Goal: Task Accomplishment & Management: Use online tool/utility

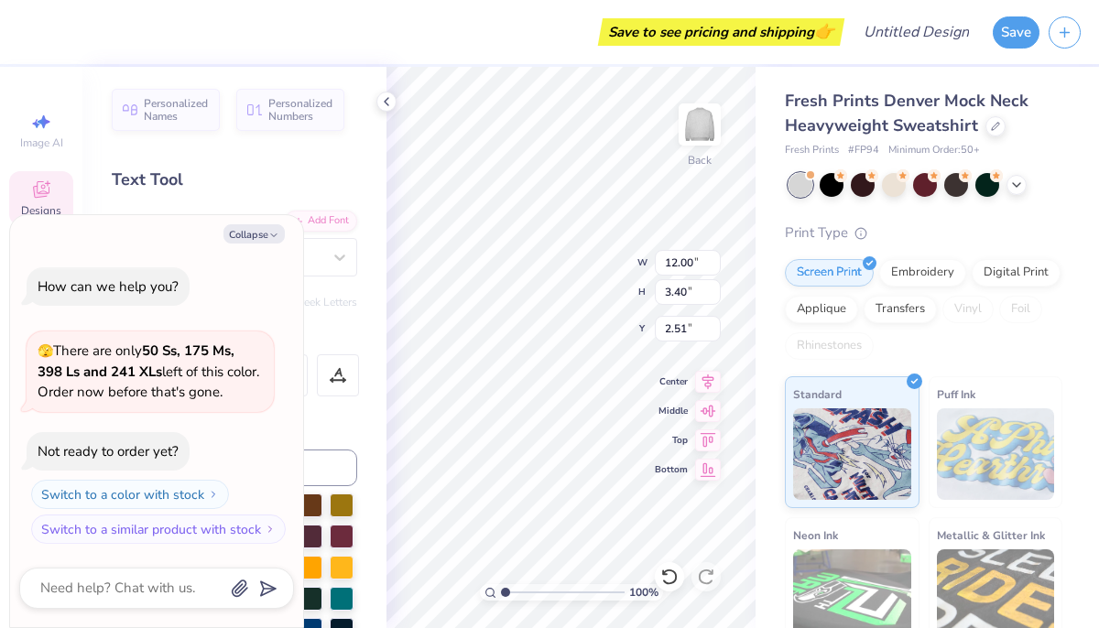
scroll to position [0, 5]
click at [148, 178] on div "Text Tool" at bounding box center [234, 180] width 245 height 25
click at [932, 278] on div "Embroidery" at bounding box center [922, 269] width 87 height 27
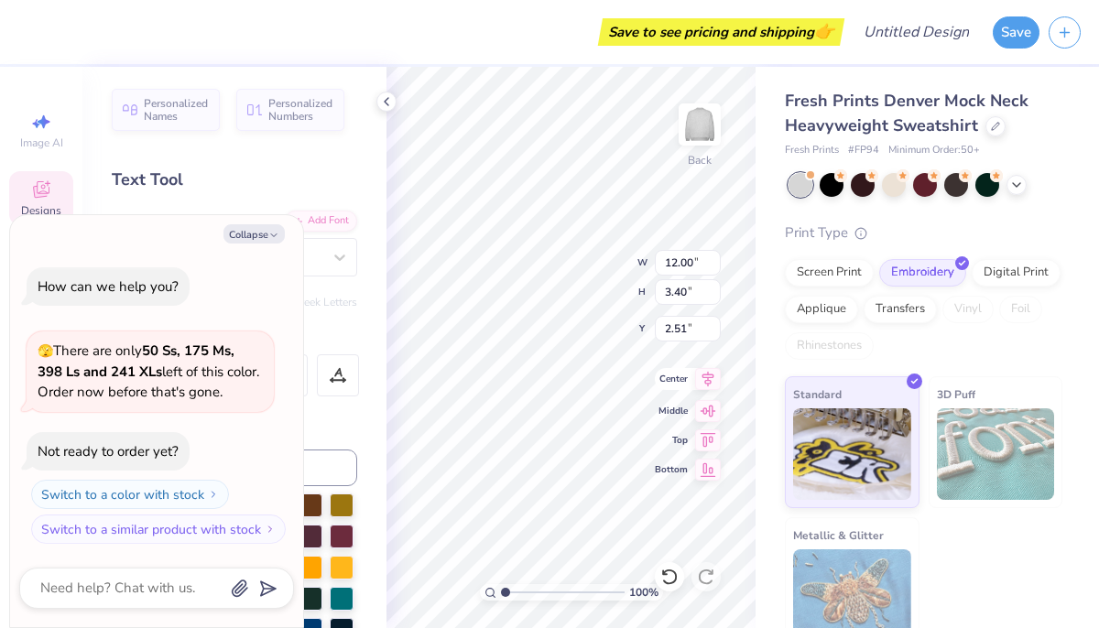
click at [713, 384] on icon at bounding box center [708, 379] width 26 height 22
type textarea "x"
type input "12.16"
type input "2.02"
type input "3.05"
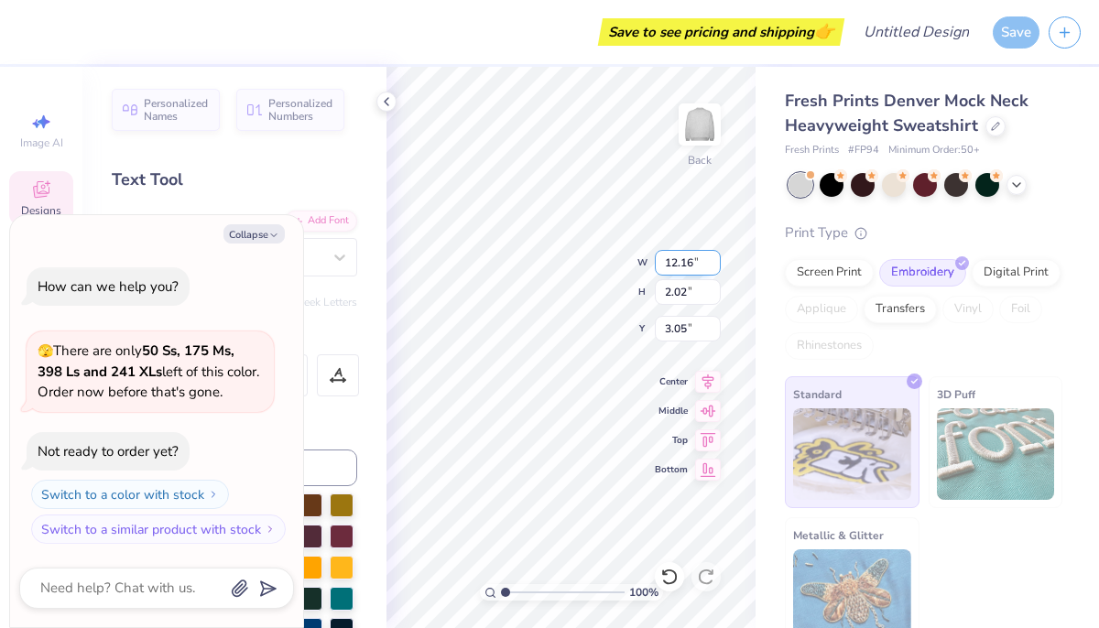
scroll to position [0, 4]
click at [708, 280] on div "100 % Back W 12.16 12.16 " H 2.02 2.02 " Y 3.05 3.05 " Center Middle Top Bottom" at bounding box center [570, 347] width 369 height 561
type textarea "x"
type textarea "A"
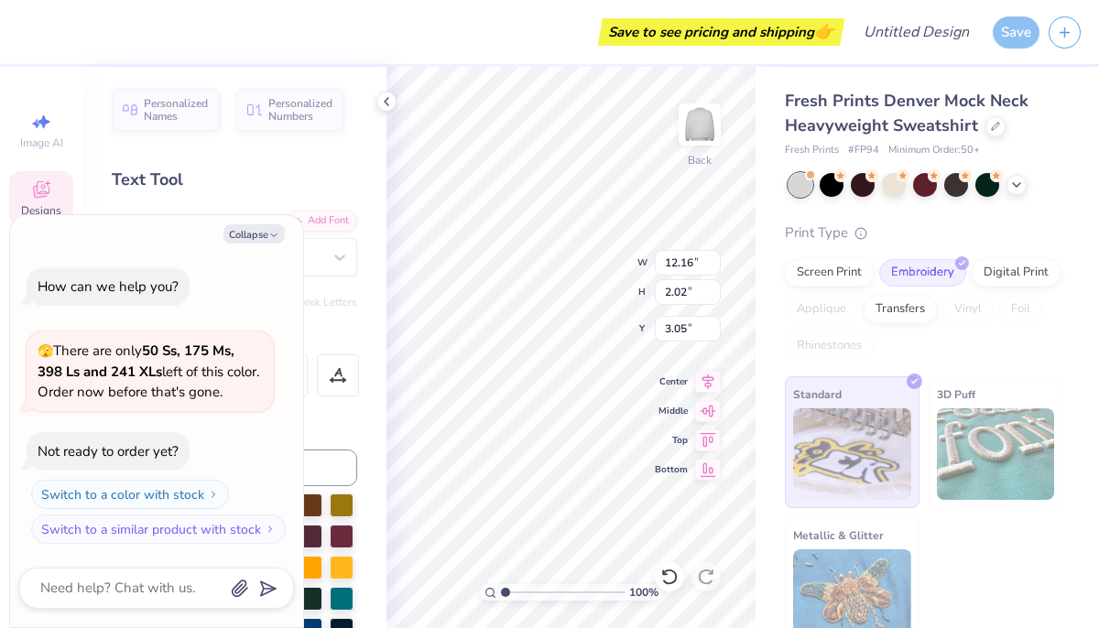
type textarea "x"
type textarea "Al"
type textarea "x"
type textarea "Alp"
type textarea "x"
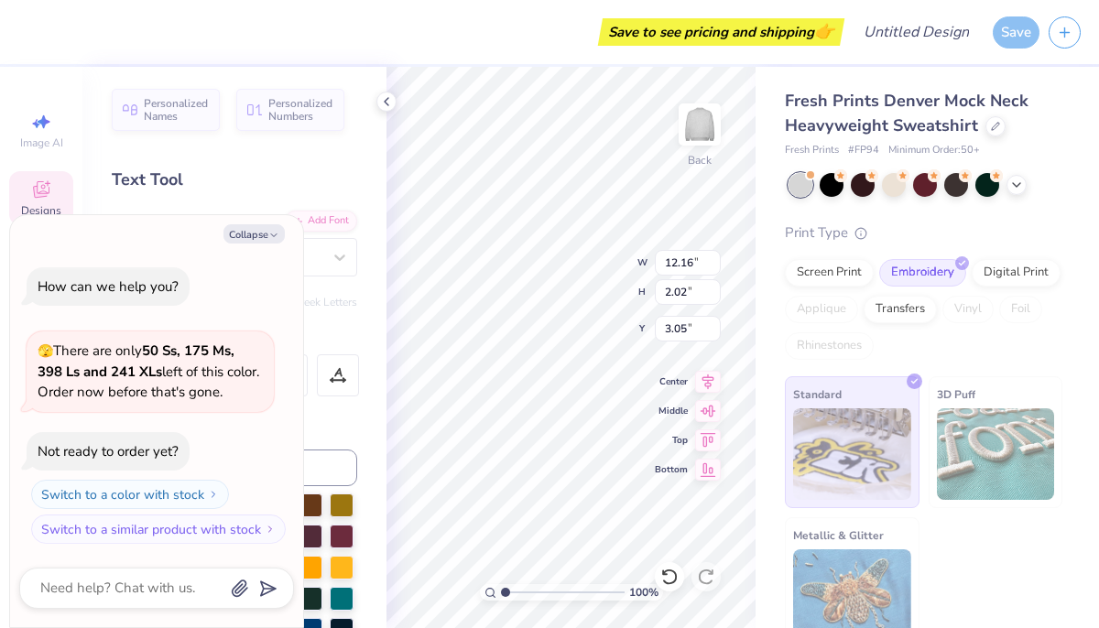
type textarea "Alph"
type textarea "x"
type textarea "Alpha"
type textarea "x"
type textarea "Alpha"
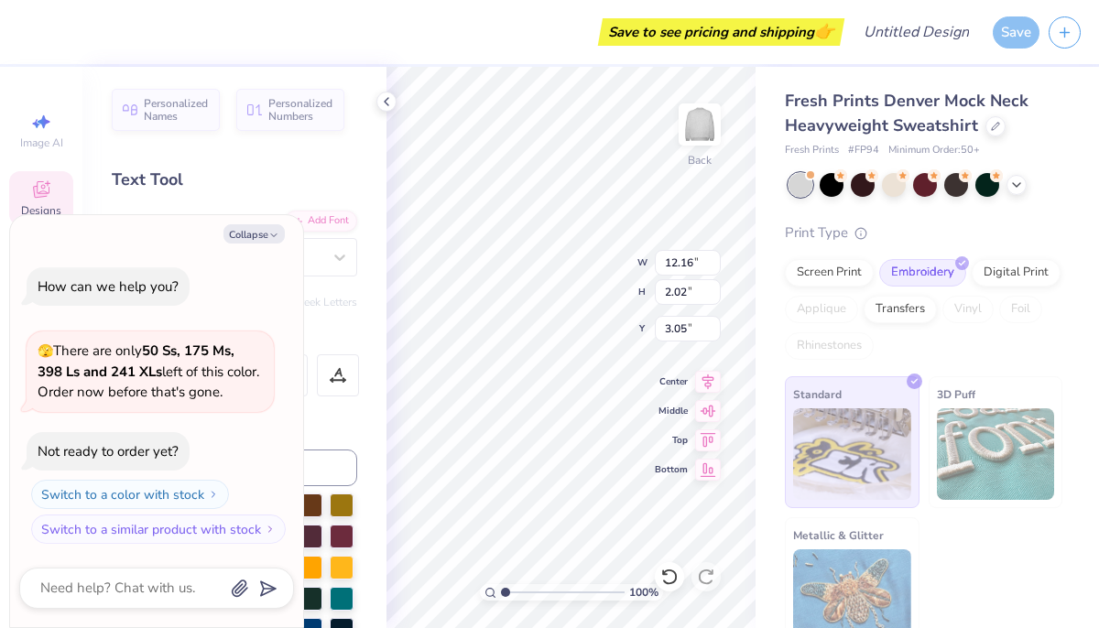
type textarea "x"
type textarea "Alpha C"
type textarea "x"
type textarea "Alpha Ch"
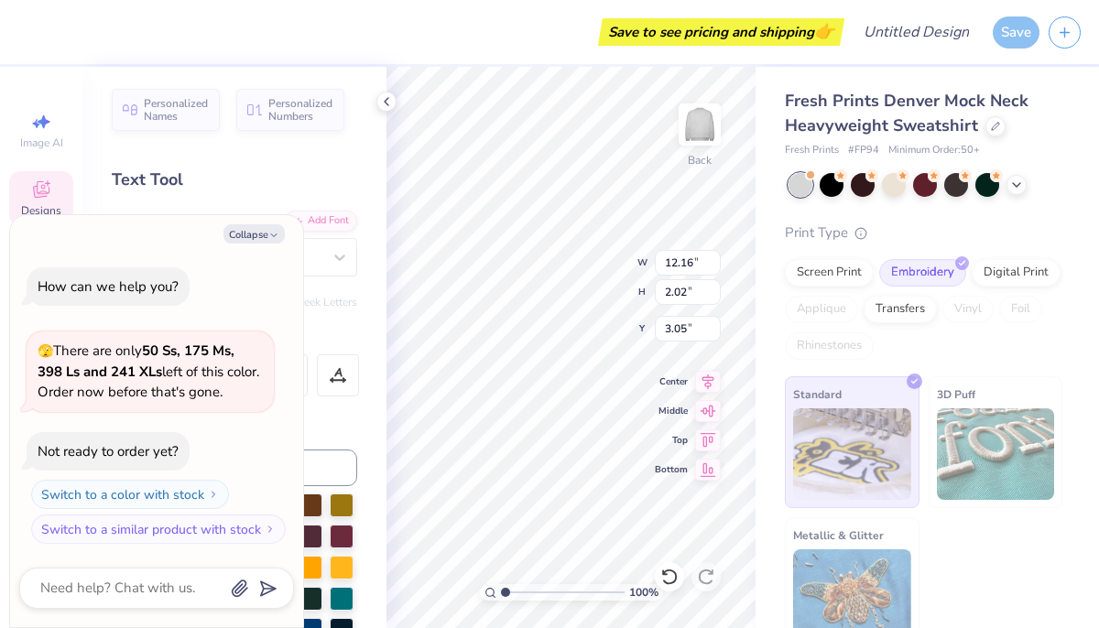
type textarea "x"
type textarea "Alpha Chi"
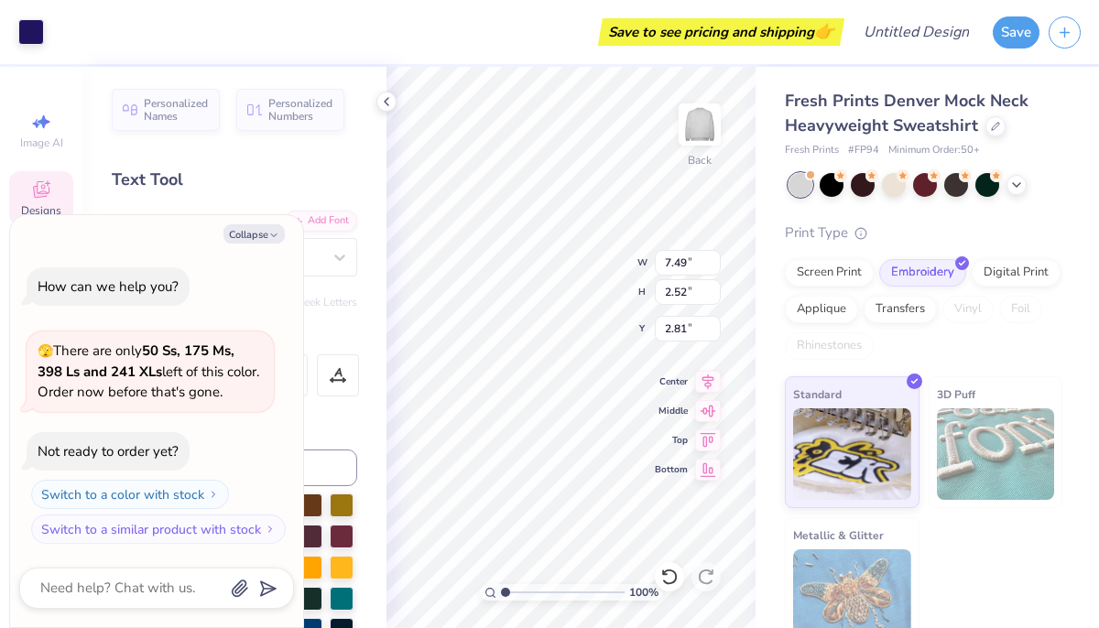
type textarea "x"
type input "3.00"
type textarea "x"
type input "3.57"
type textarea "x"
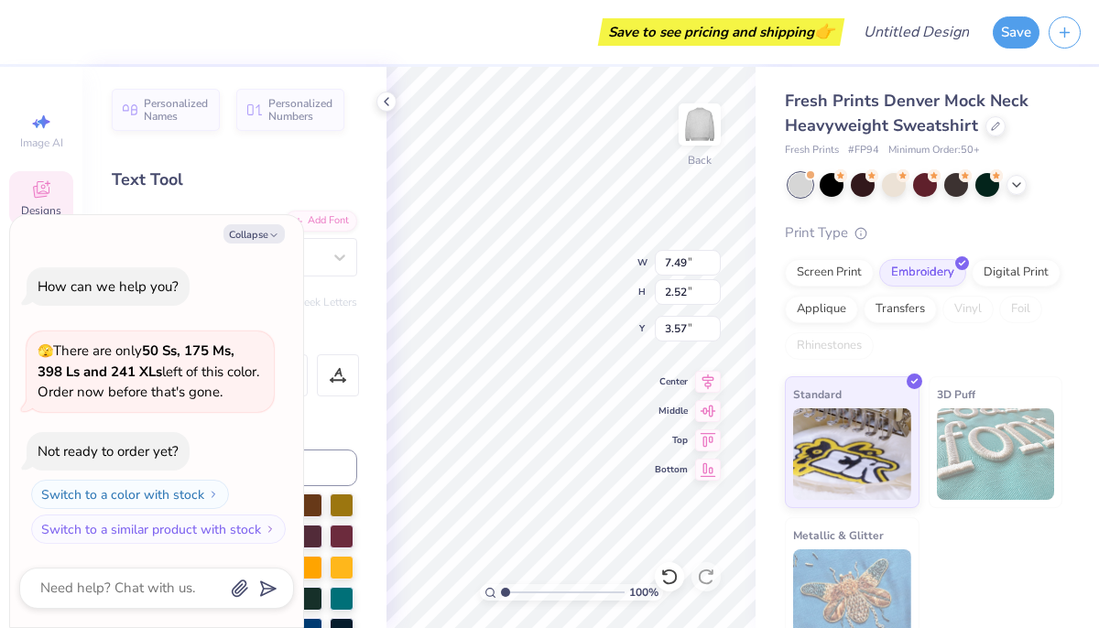
type textarea "GAlpha Chi"
type textarea "x"
type textarea "GoAlpha Chi"
type textarea "x"
type textarea "GoAlpha Chi"
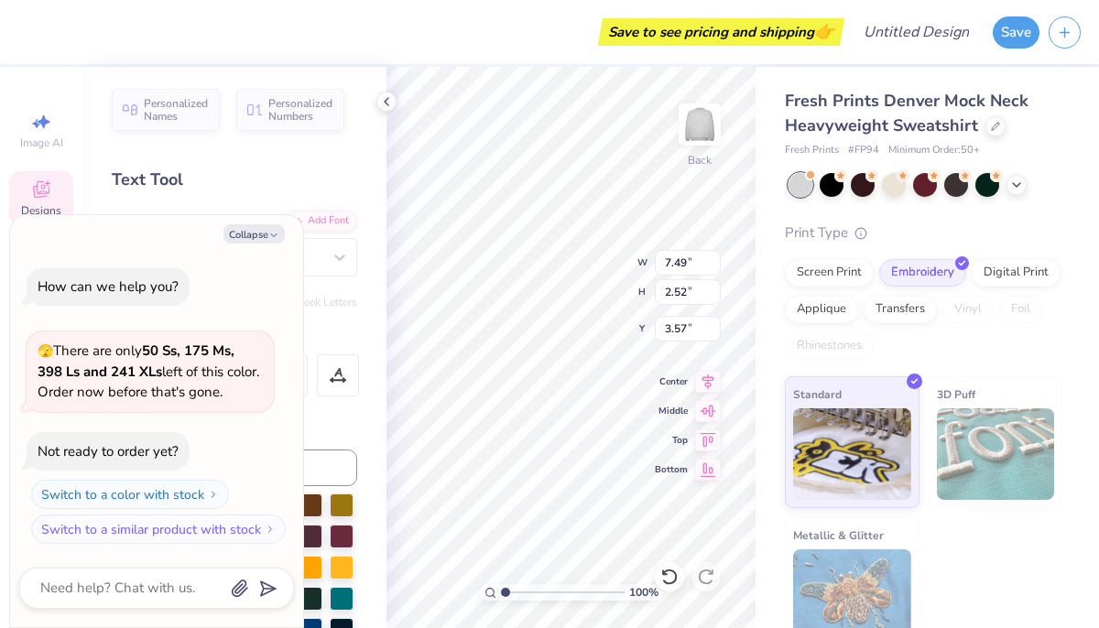
type textarea "x"
type textarea "GAlpha Chi"
type textarea "x"
type textarea "Alpha Chi"
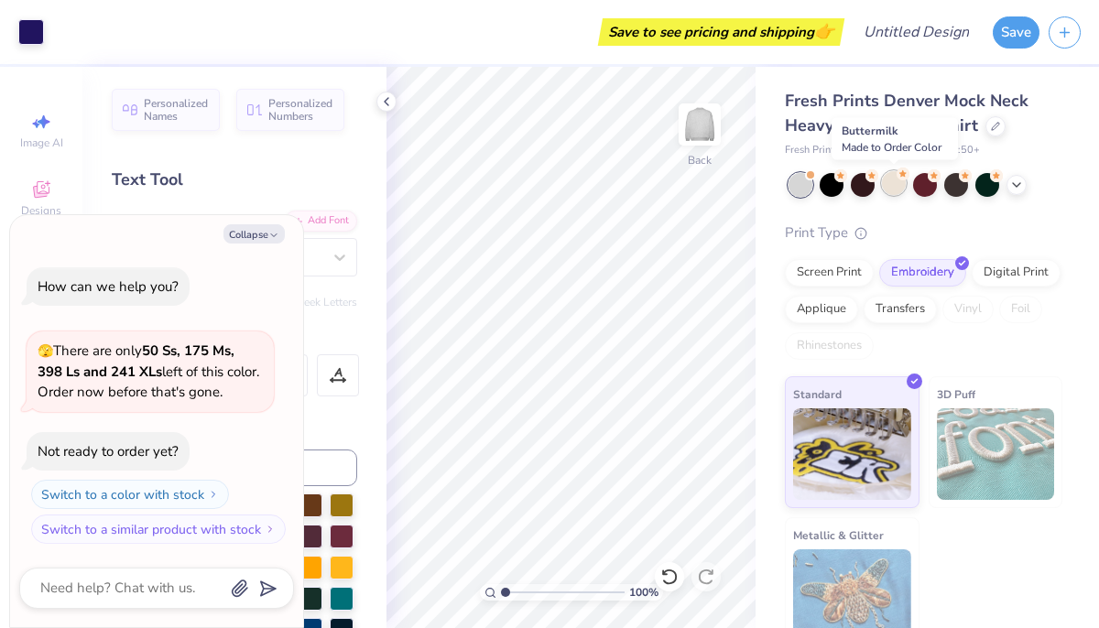
click at [900, 186] on div at bounding box center [894, 183] width 24 height 24
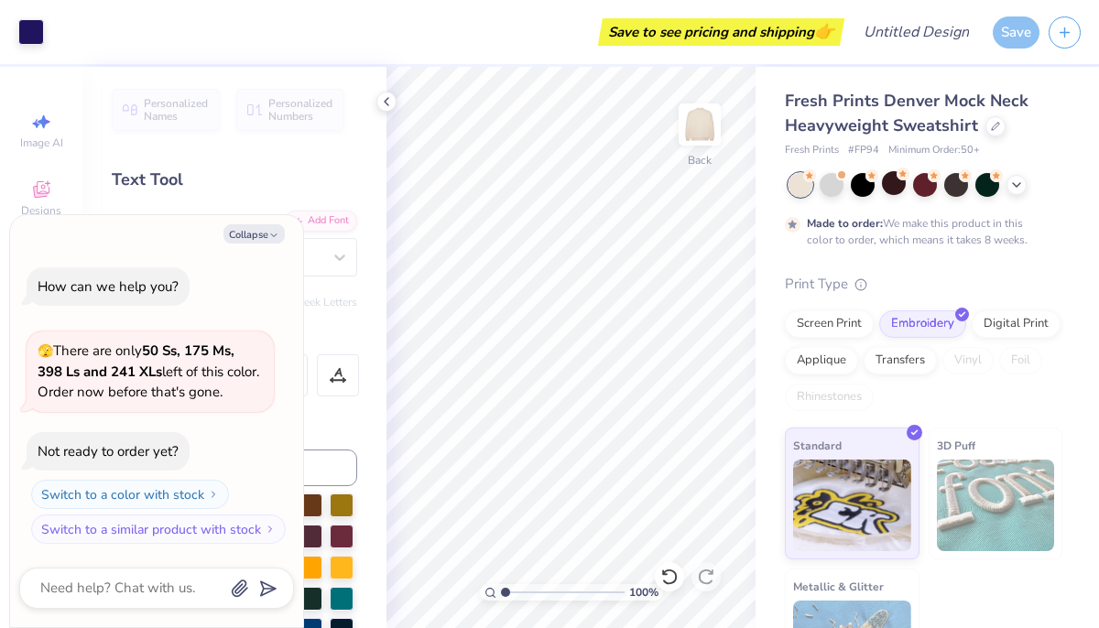
scroll to position [15, 0]
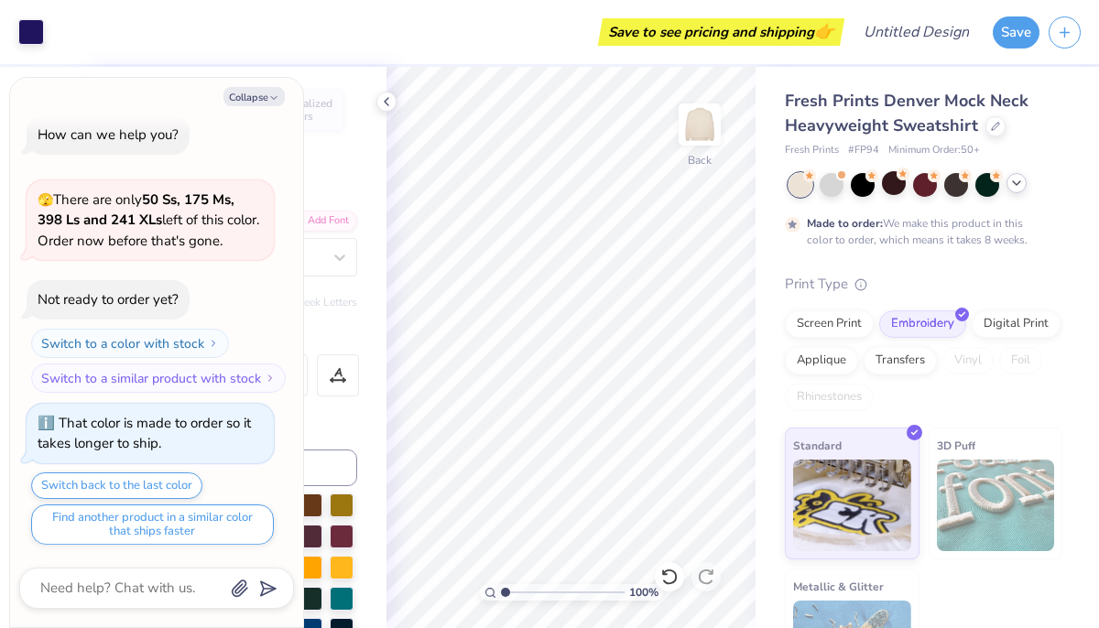
click at [1012, 191] on div at bounding box center [1016, 183] width 20 height 20
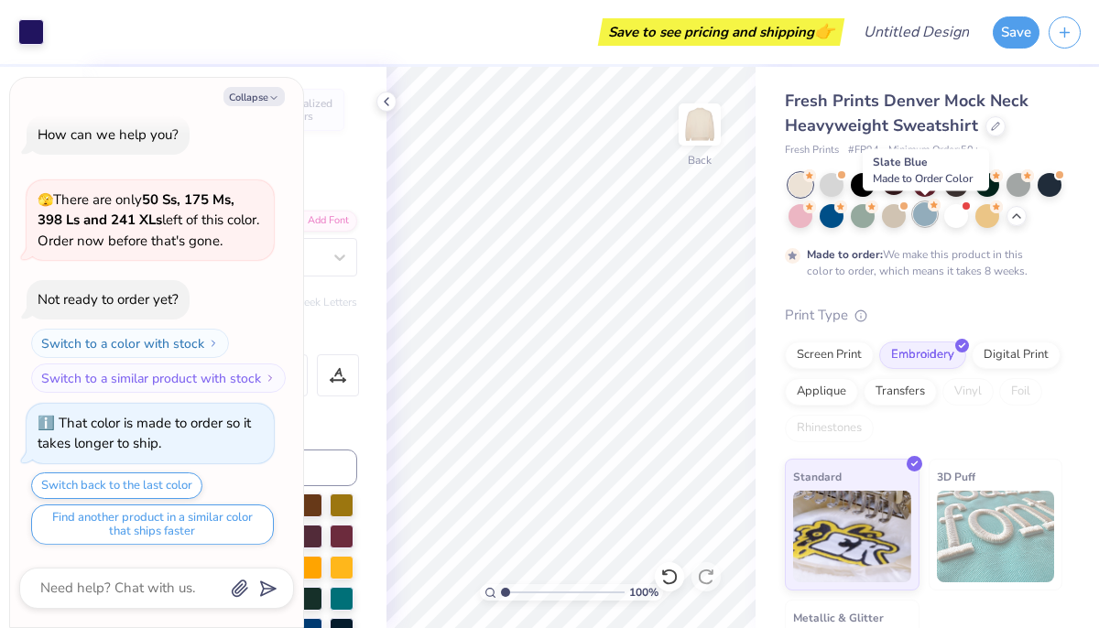
click at [932, 218] on div at bounding box center [925, 214] width 24 height 24
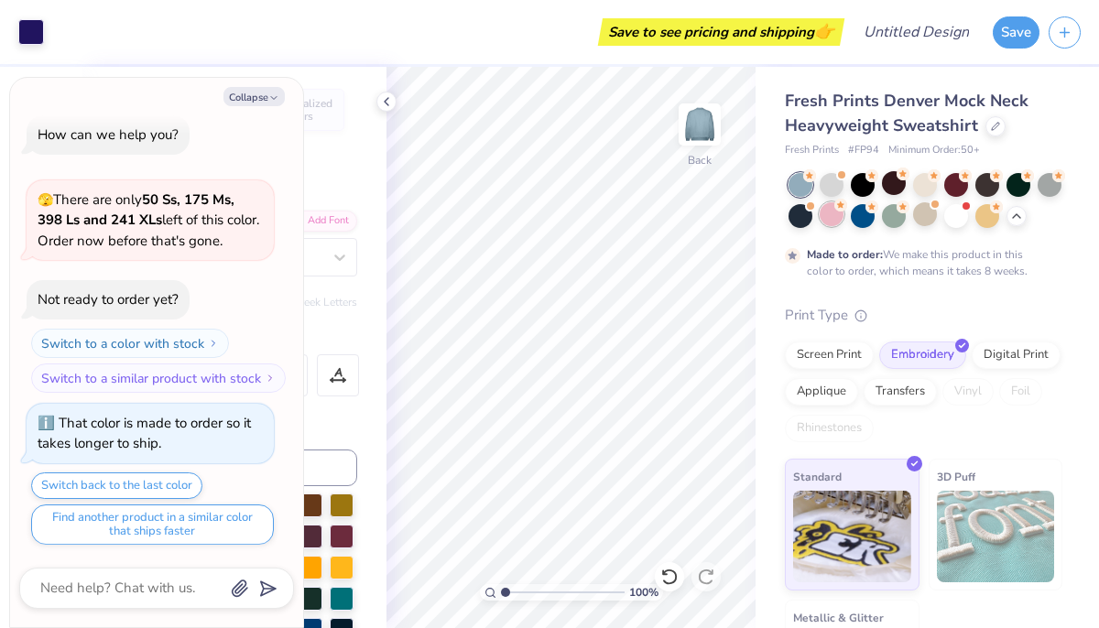
click at [833, 215] on div at bounding box center [832, 214] width 24 height 24
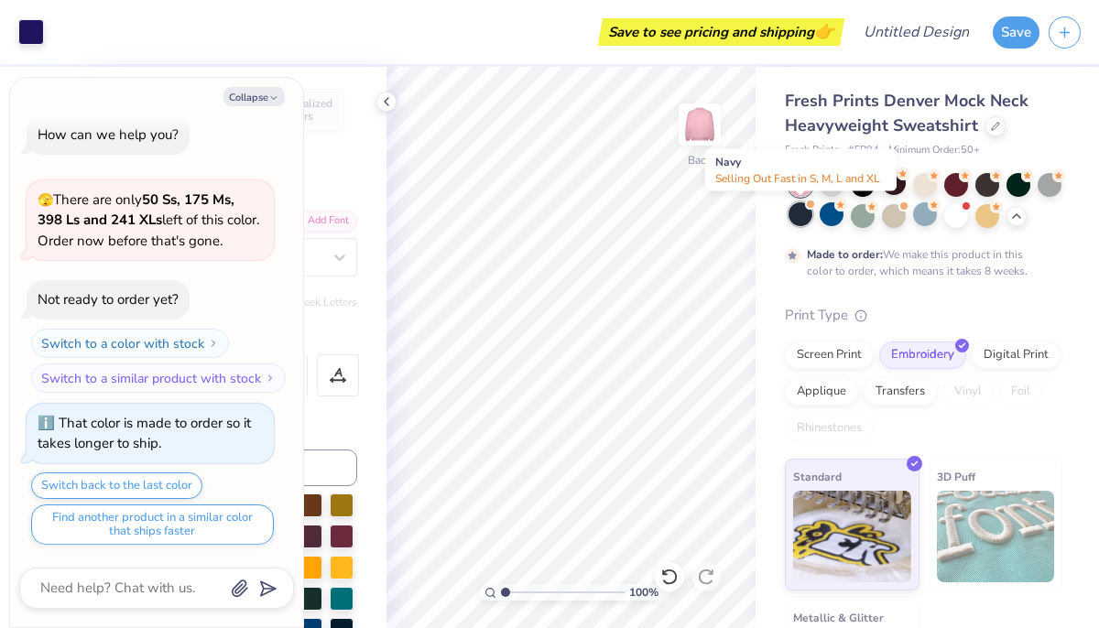
click at [807, 214] on div at bounding box center [801, 214] width 24 height 24
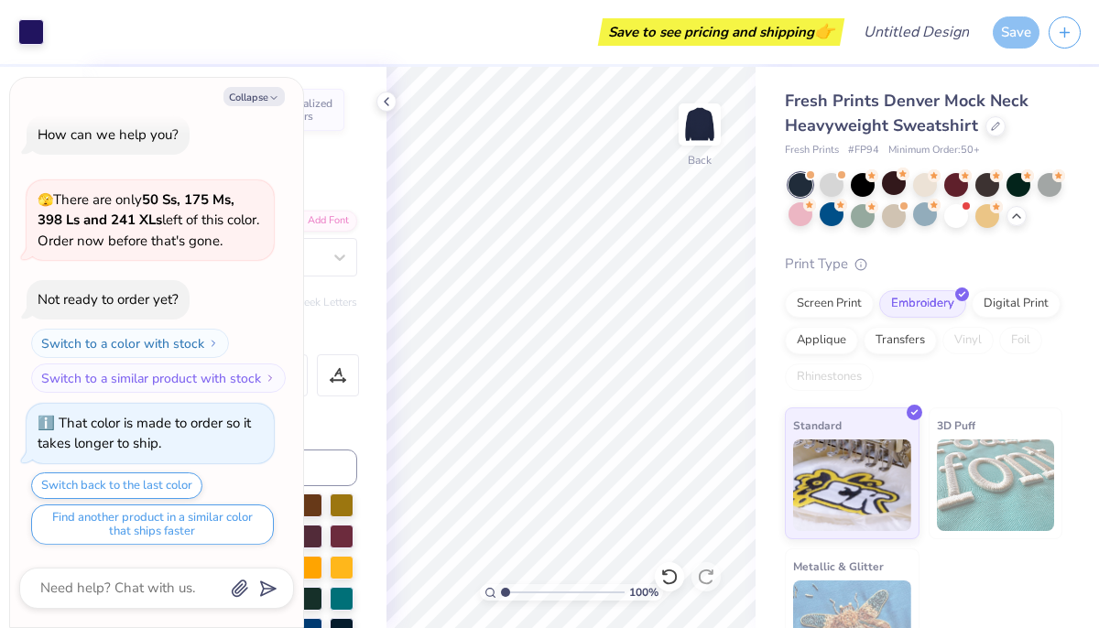
scroll to position [344, 0]
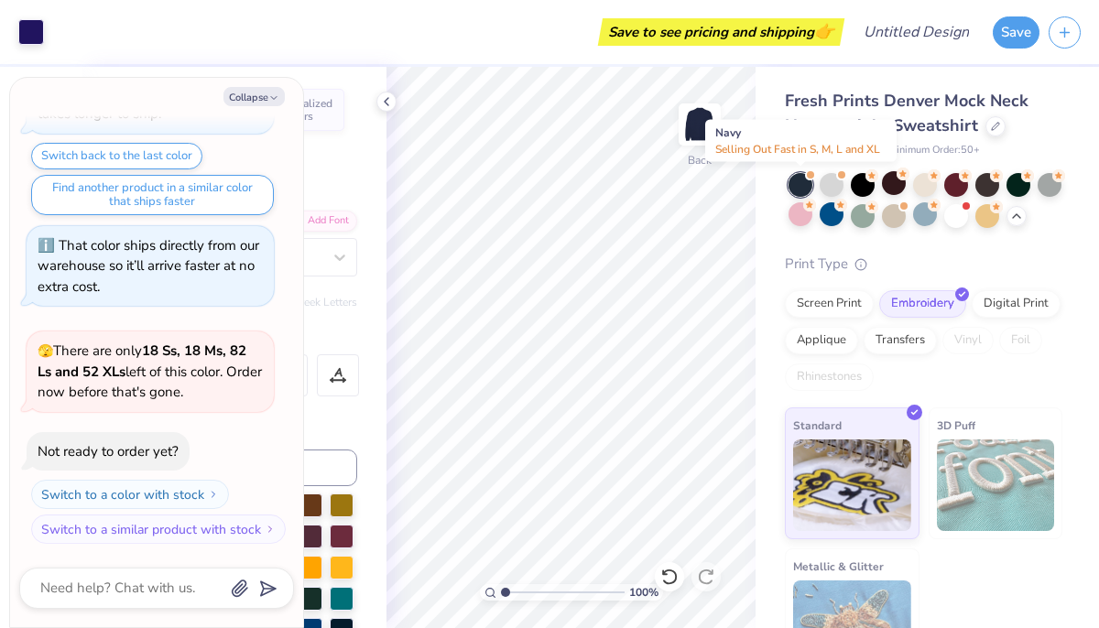
click at [798, 192] on div at bounding box center [801, 185] width 24 height 24
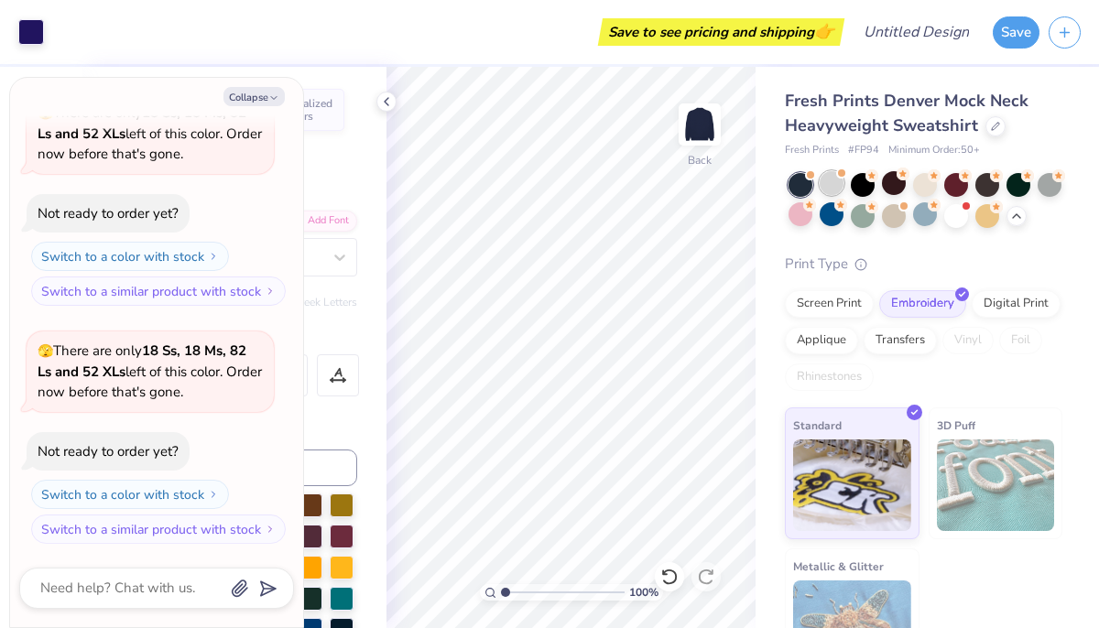
click at [836, 188] on div at bounding box center [832, 183] width 24 height 24
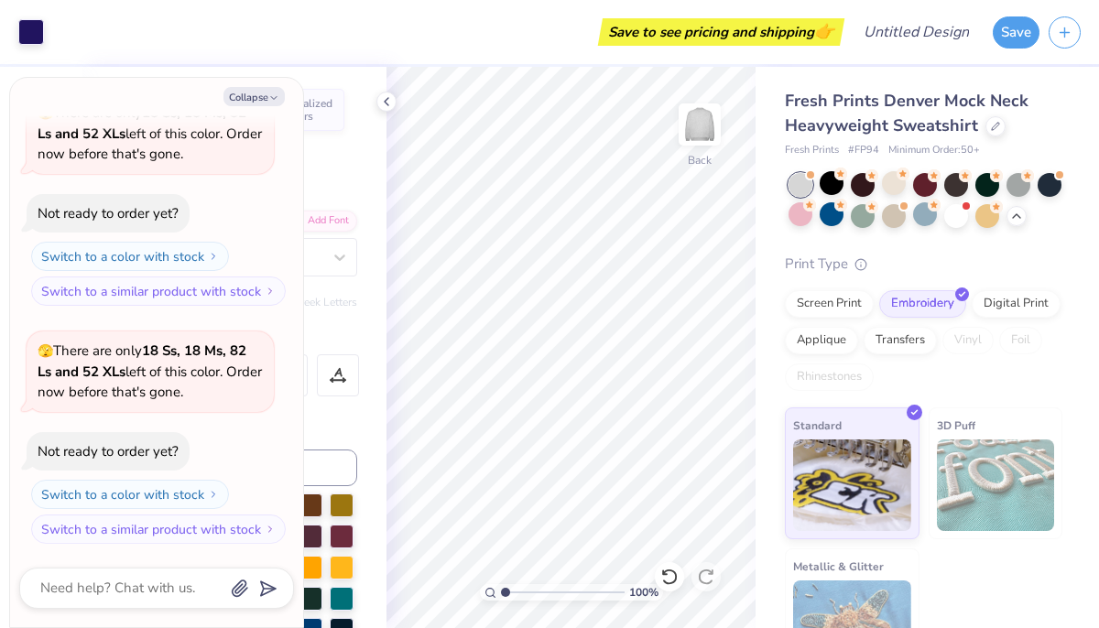
scroll to position [821, 0]
click at [273, 94] on icon "button" at bounding box center [273, 97] width 11 height 11
type textarea "x"
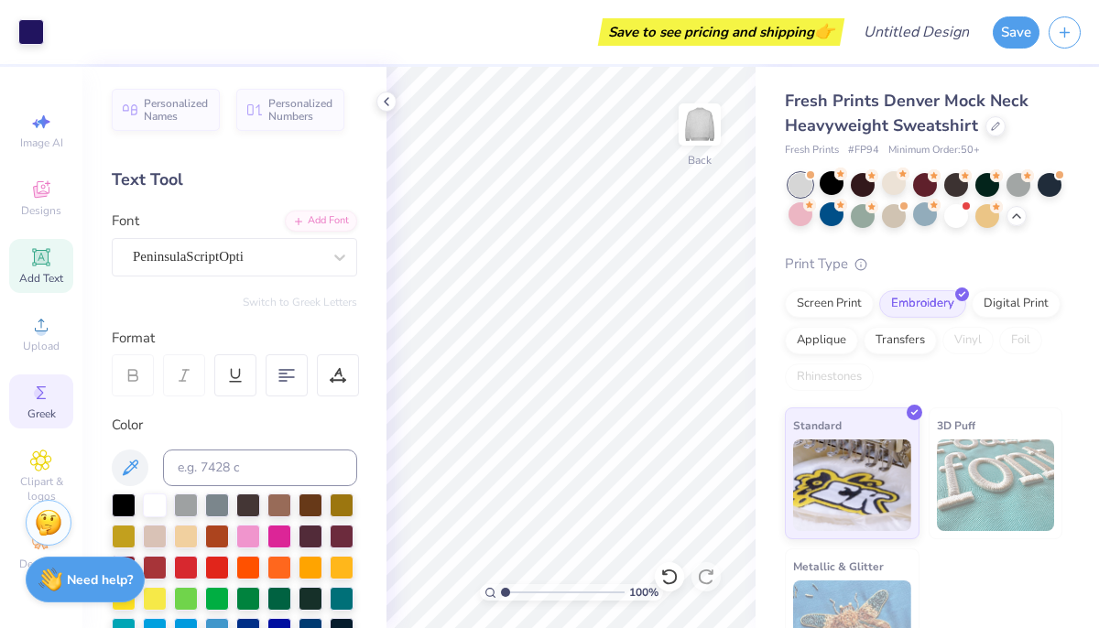
click at [36, 393] on circle at bounding box center [39, 393] width 10 height 10
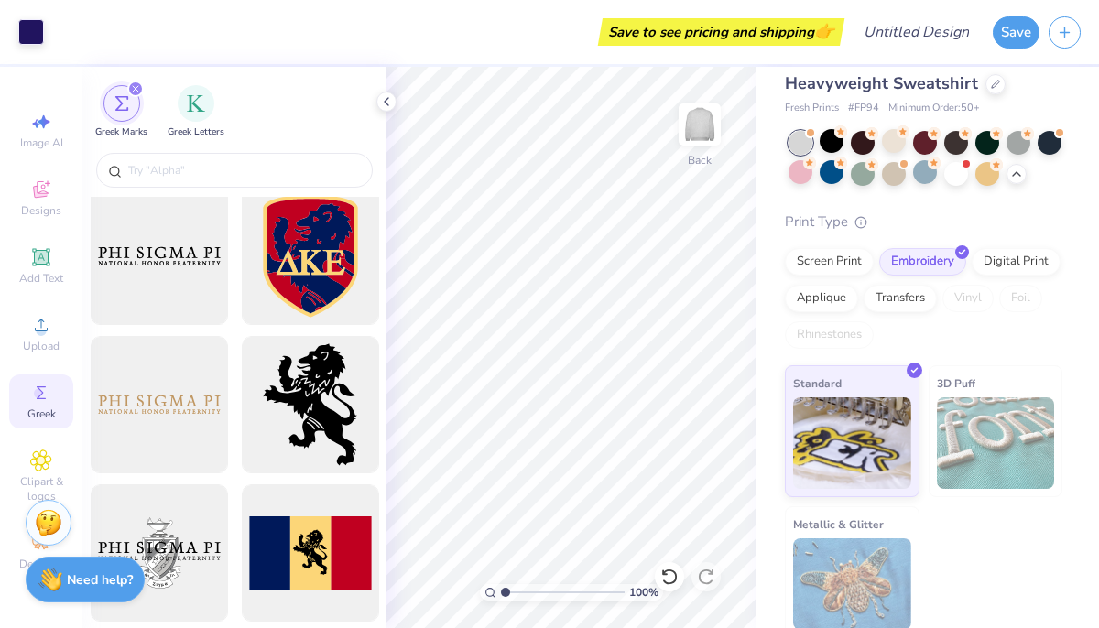
scroll to position [52, 0]
